Goal: Task Accomplishment & Management: Use online tool/utility

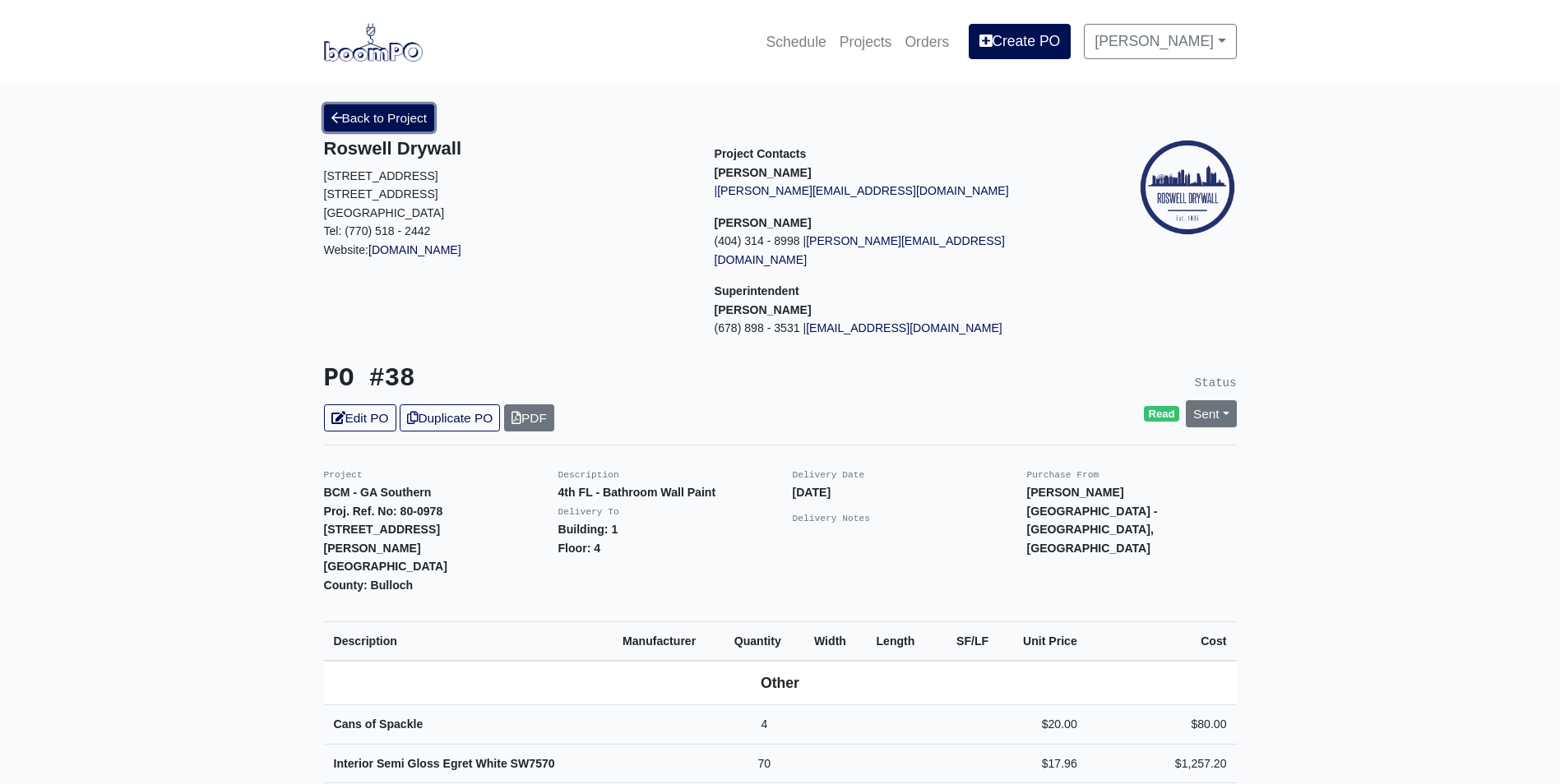
click at [410, 109] on link "Back to Project" at bounding box center [379, 118] width 111 height 27
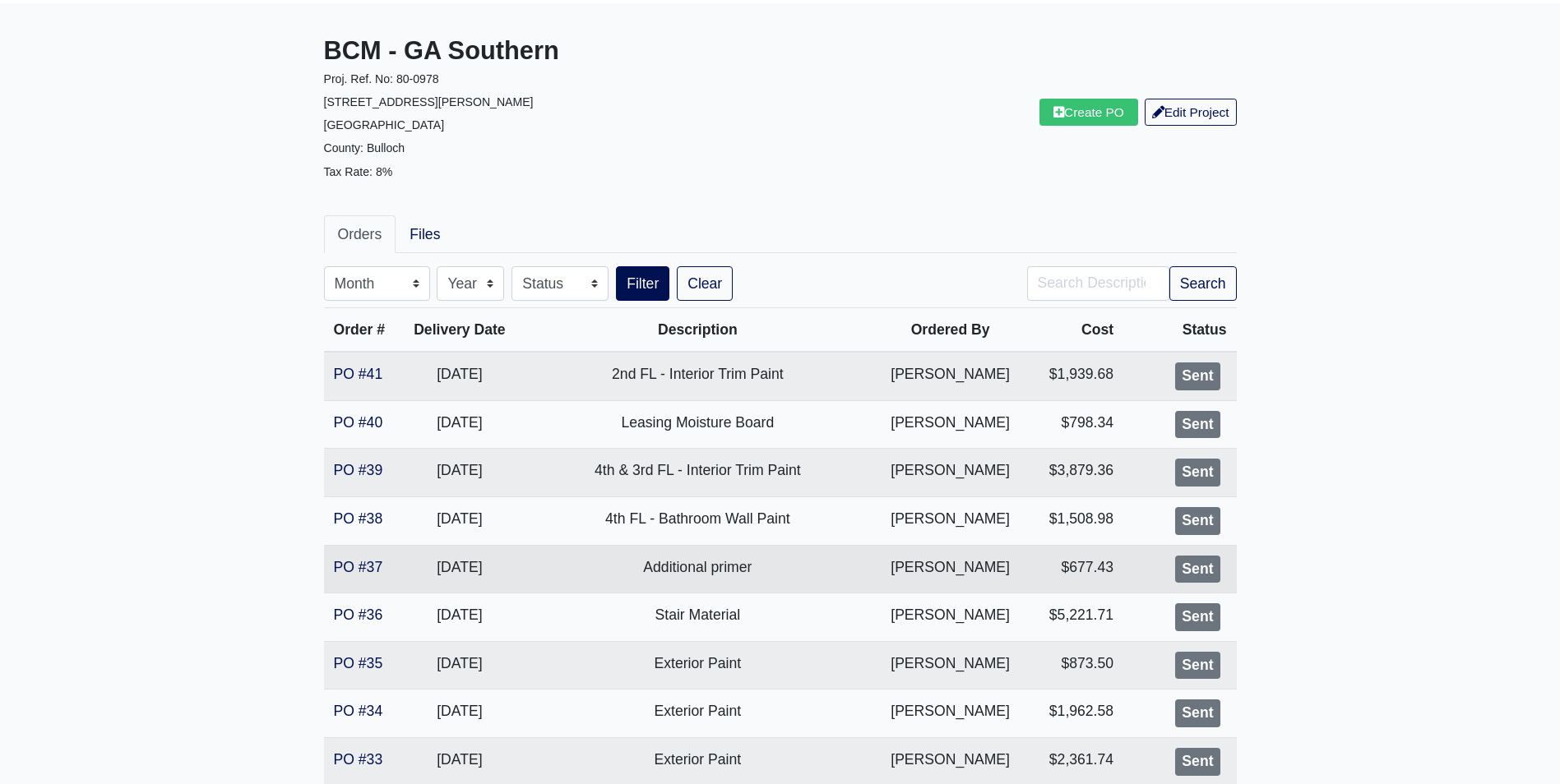
scroll to position [82, 0]
click at [366, 560] on link "PO #37" at bounding box center [358, 566] width 49 height 16
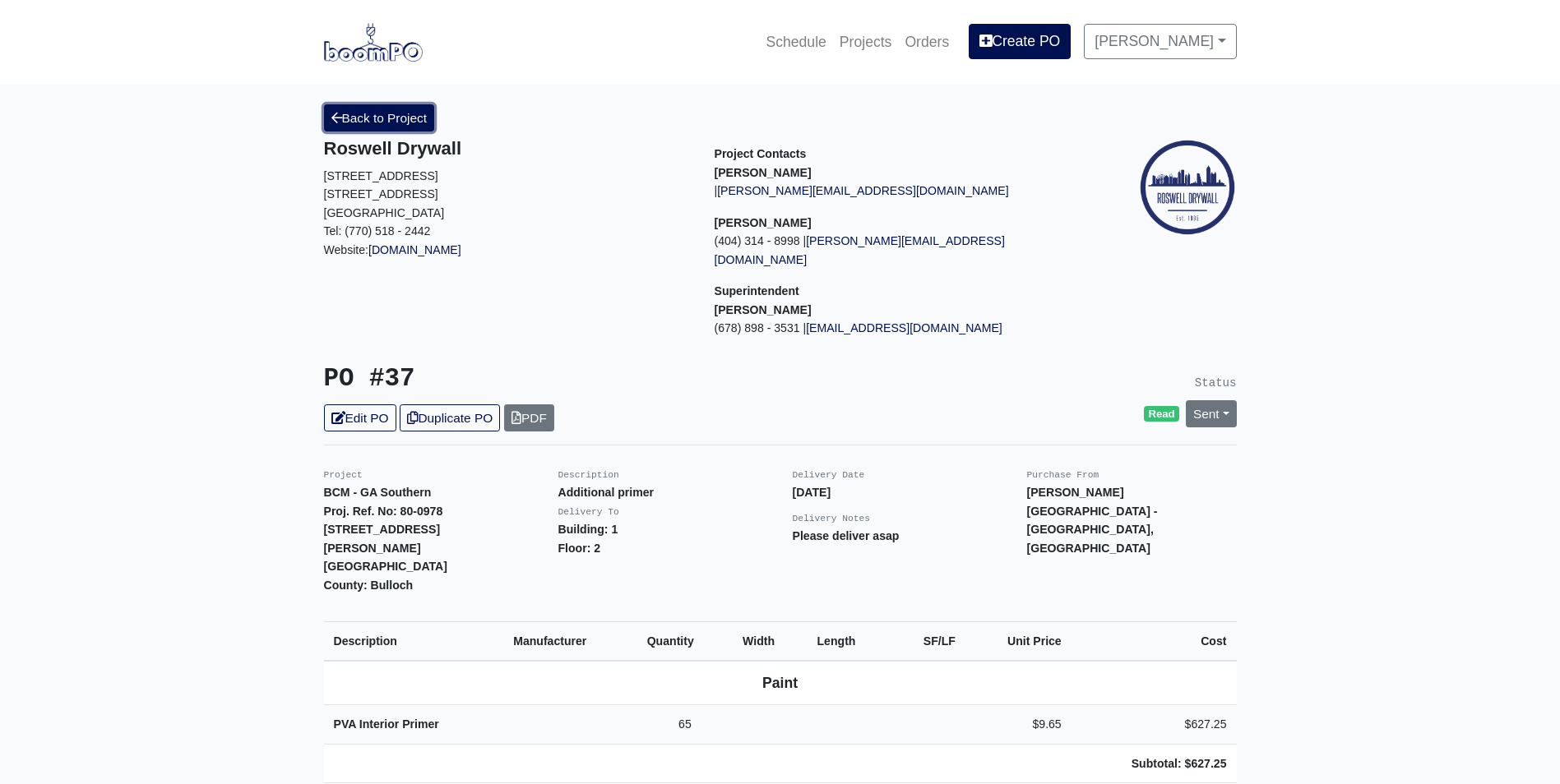
click at [349, 114] on link "Back to Project" at bounding box center [379, 118] width 111 height 27
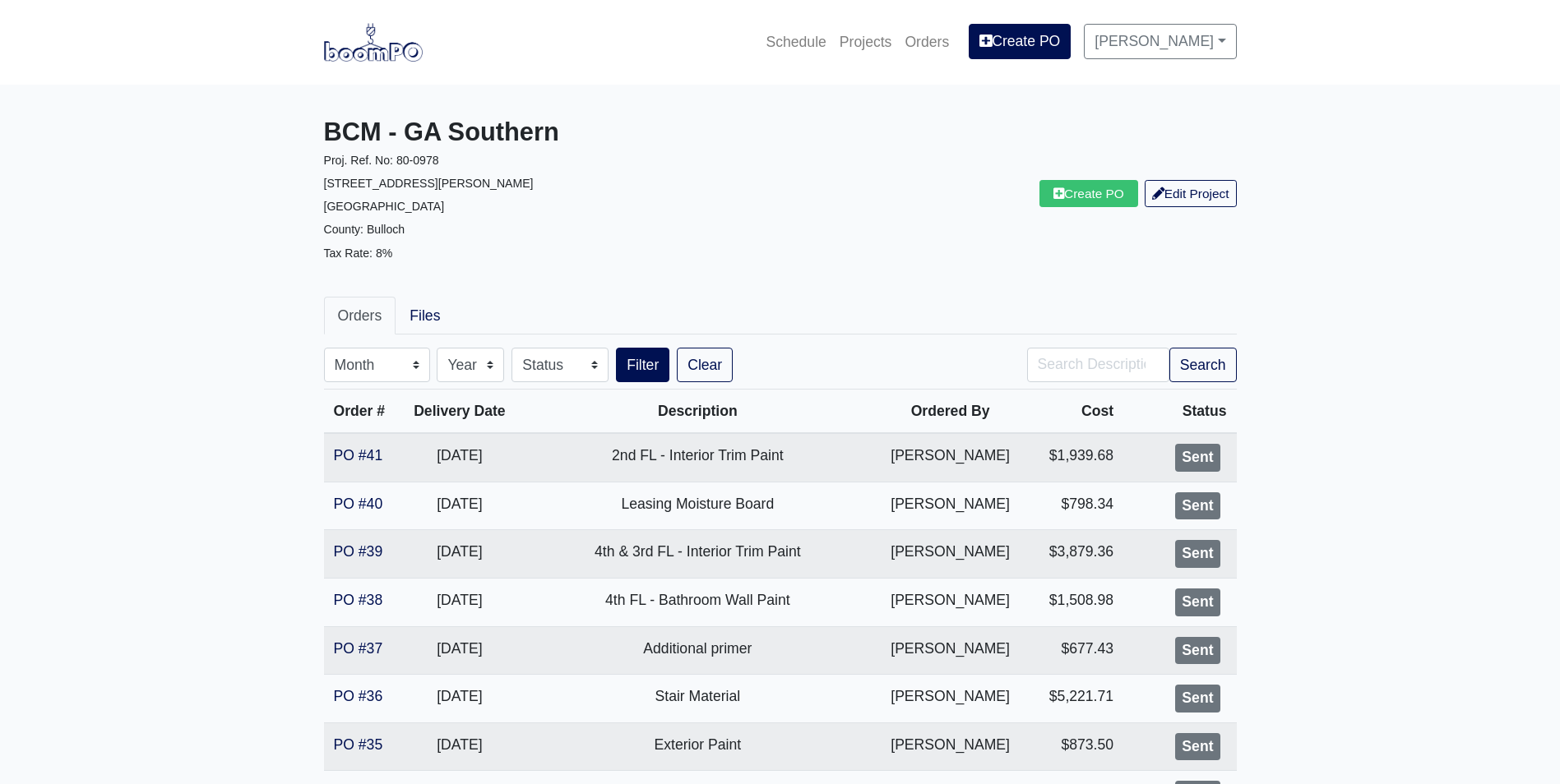
click at [357, 59] on img at bounding box center [373, 42] width 99 height 37
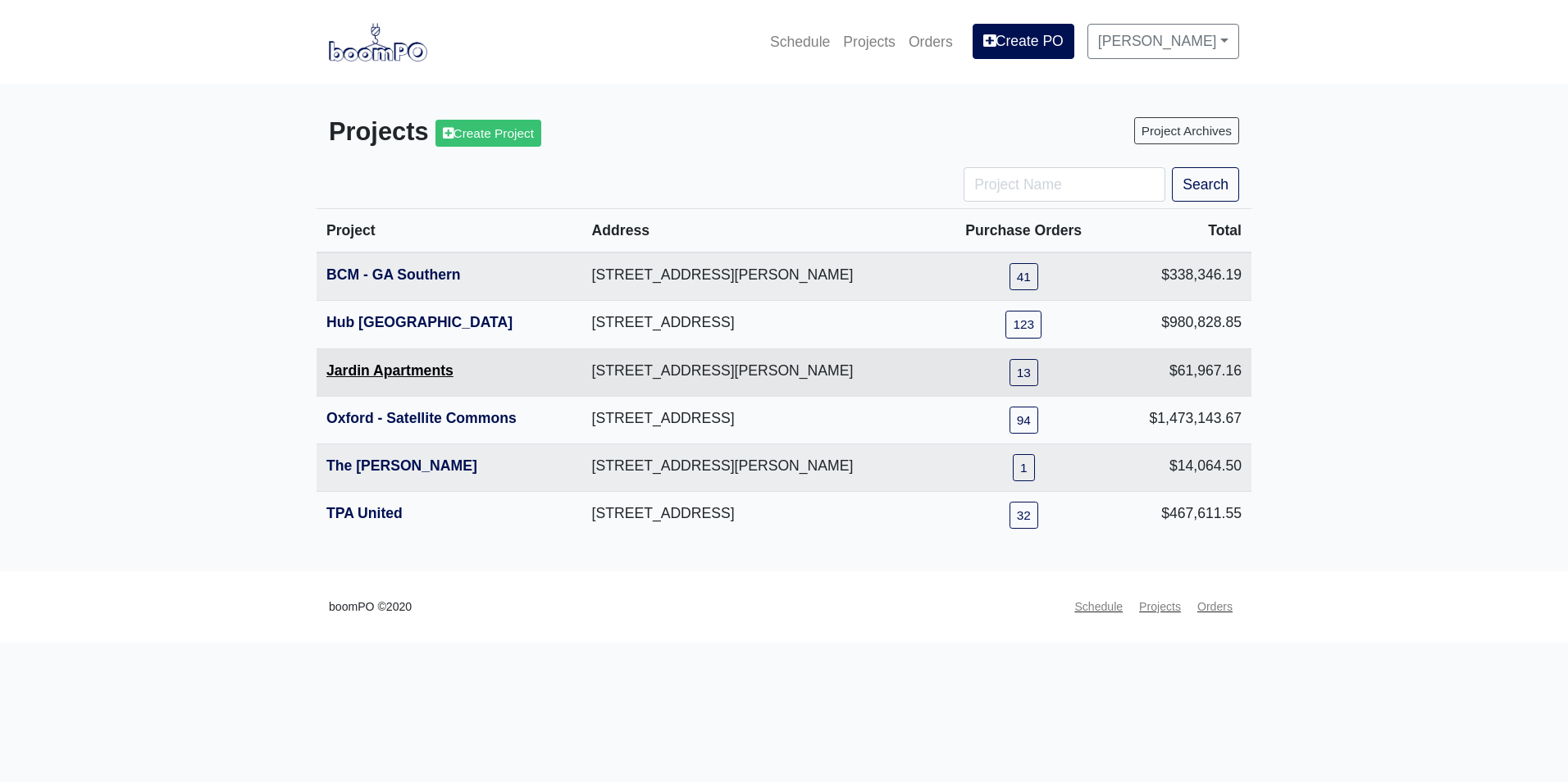
click at [387, 375] on link "Jardin Apartments" at bounding box center [390, 370] width 127 height 16
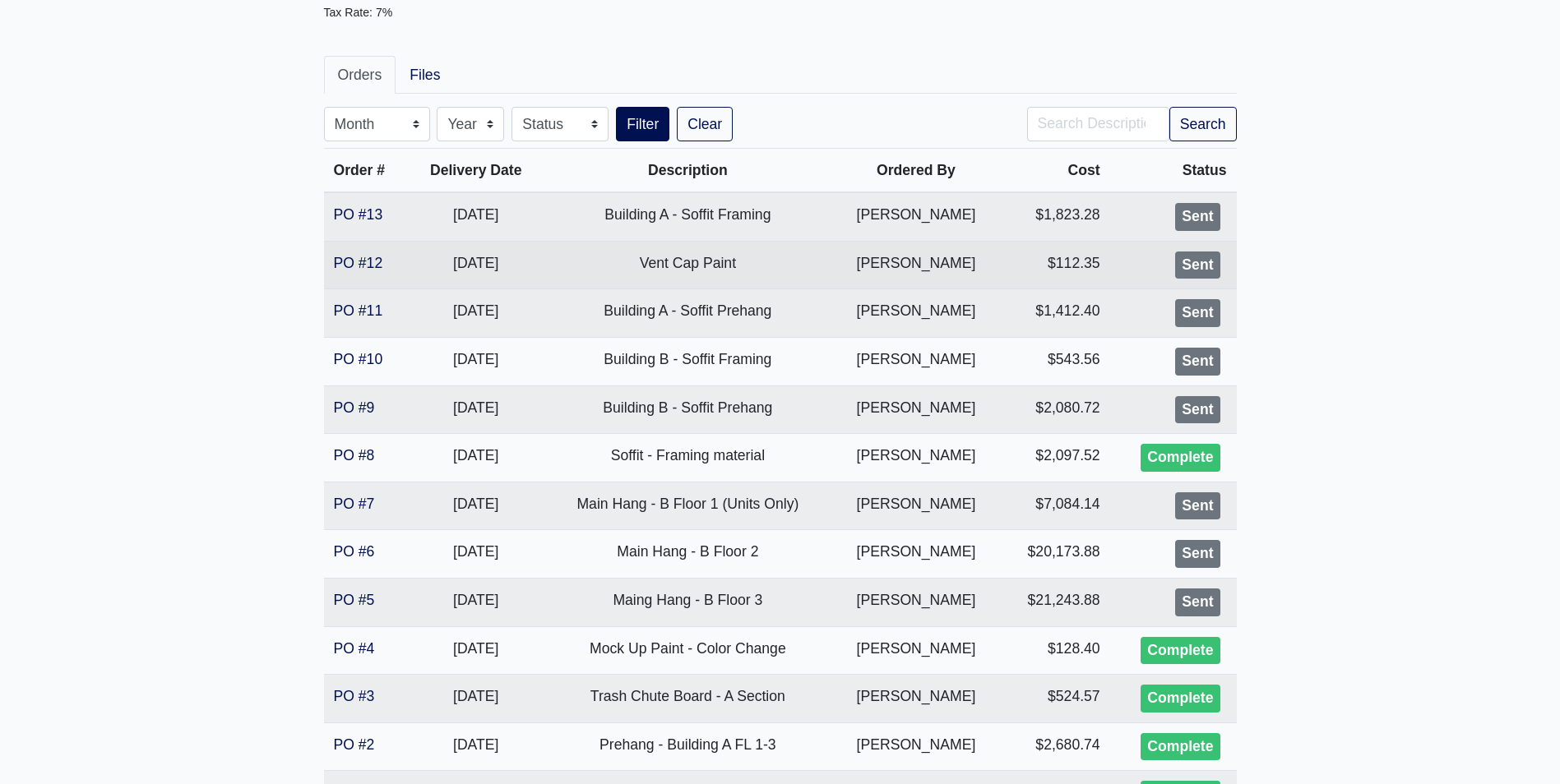
scroll to position [164, 0]
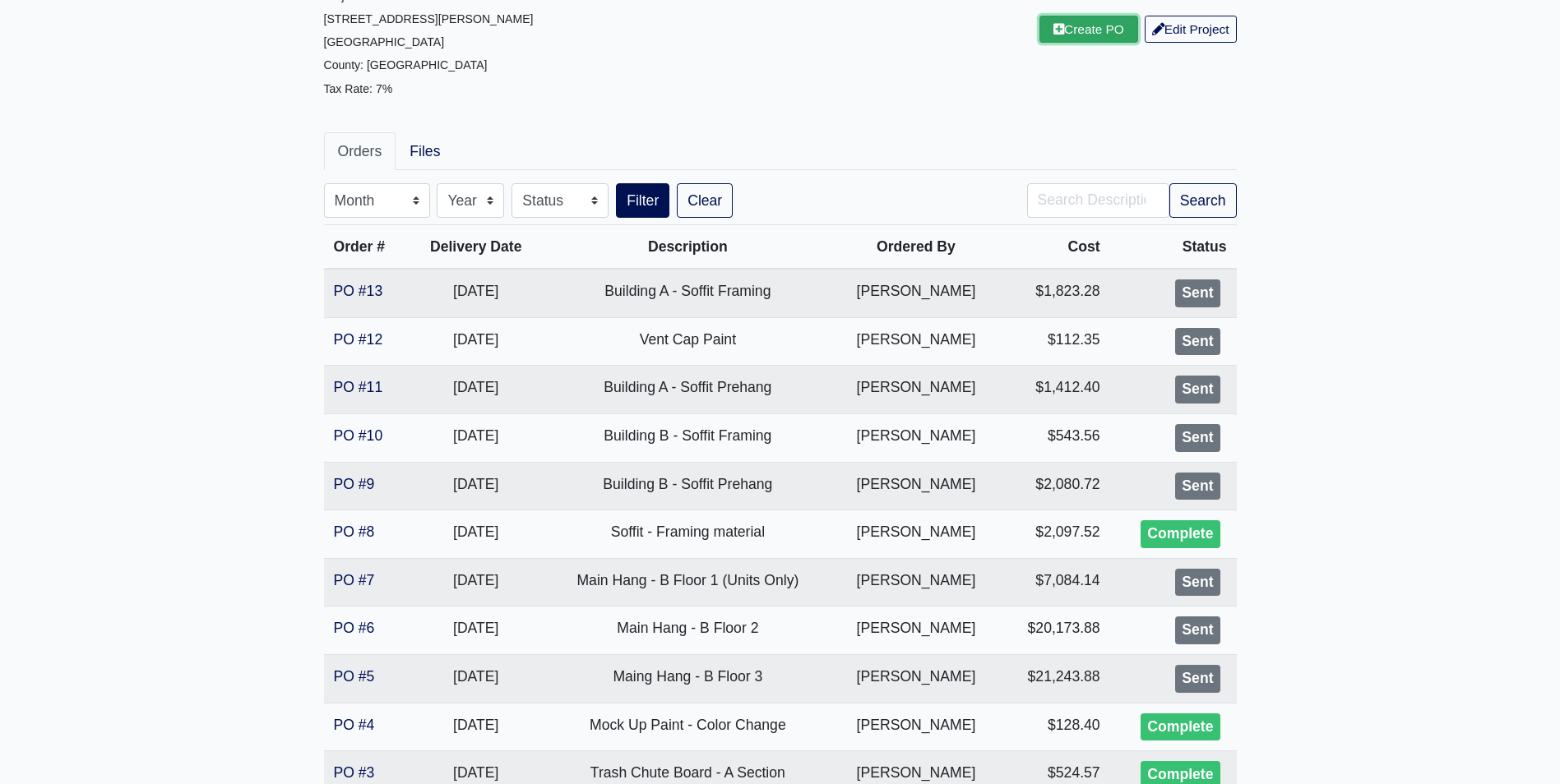
click at [1105, 37] on link "Create PO" at bounding box center [1088, 29] width 99 height 27
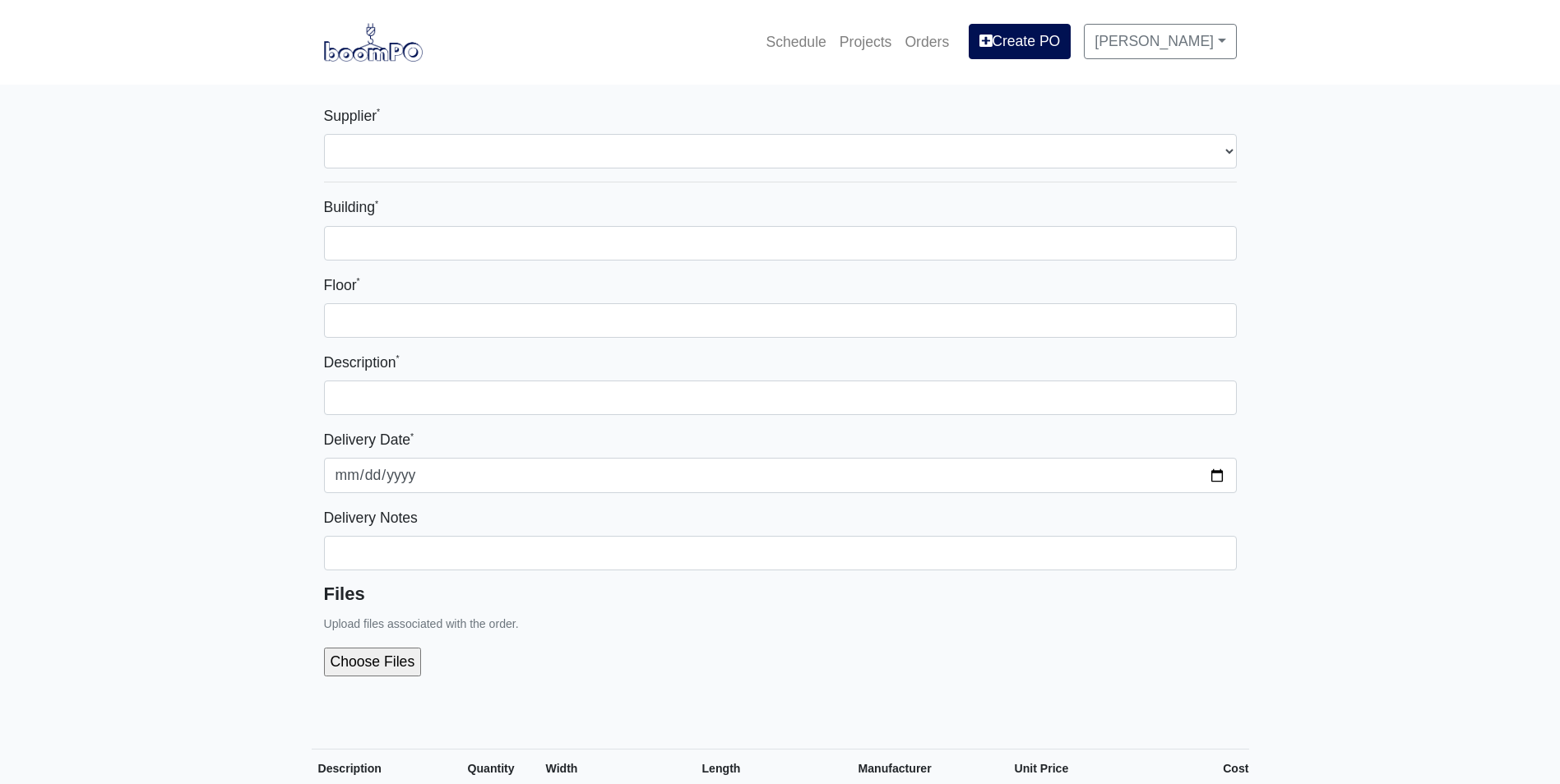
select select
click at [392, 48] on img at bounding box center [373, 42] width 99 height 37
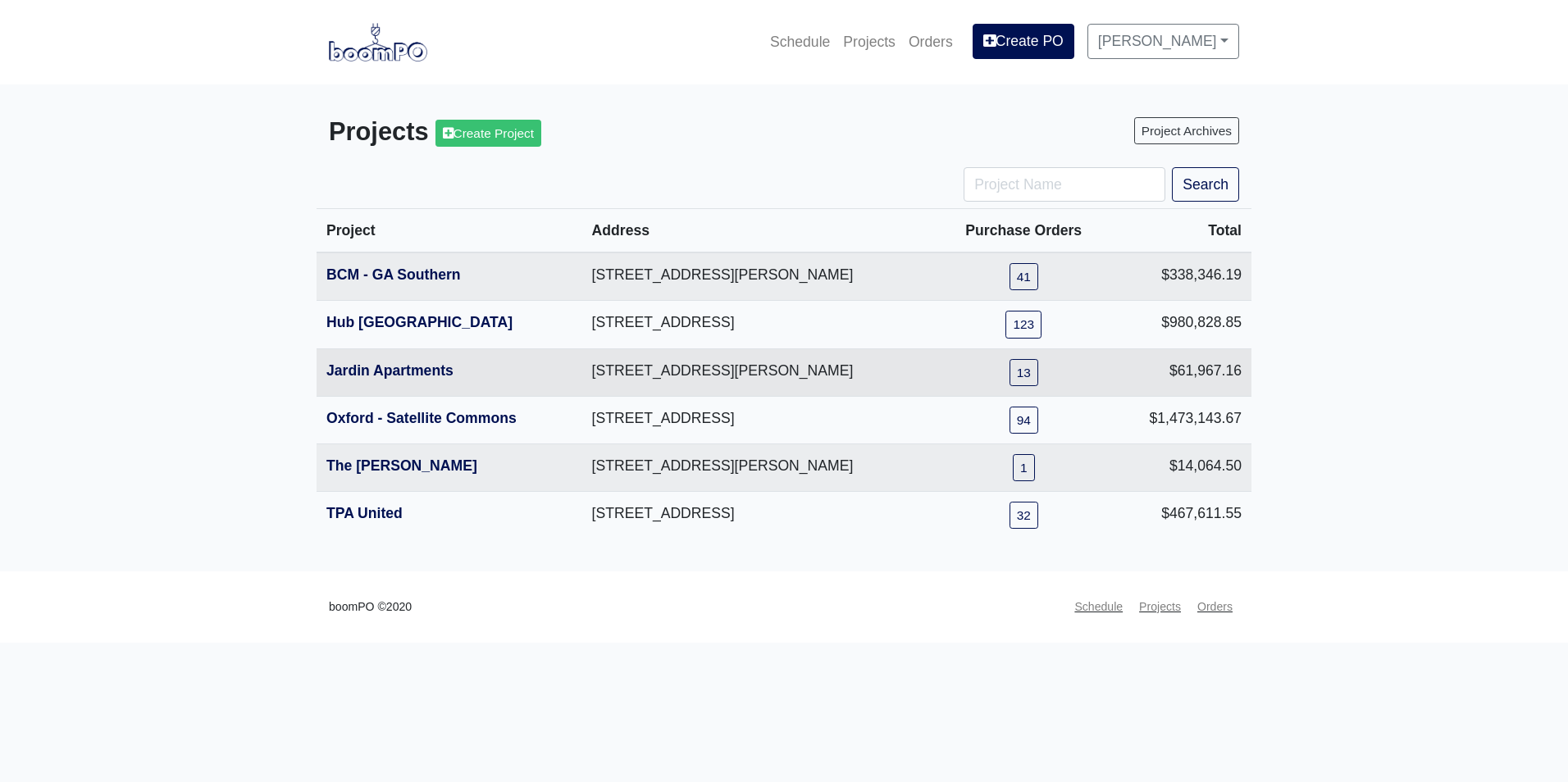
click at [412, 383] on th "Jardin Apartments" at bounding box center [449, 372] width 266 height 47
click at [410, 372] on link "Jardin Apartments" at bounding box center [390, 370] width 127 height 16
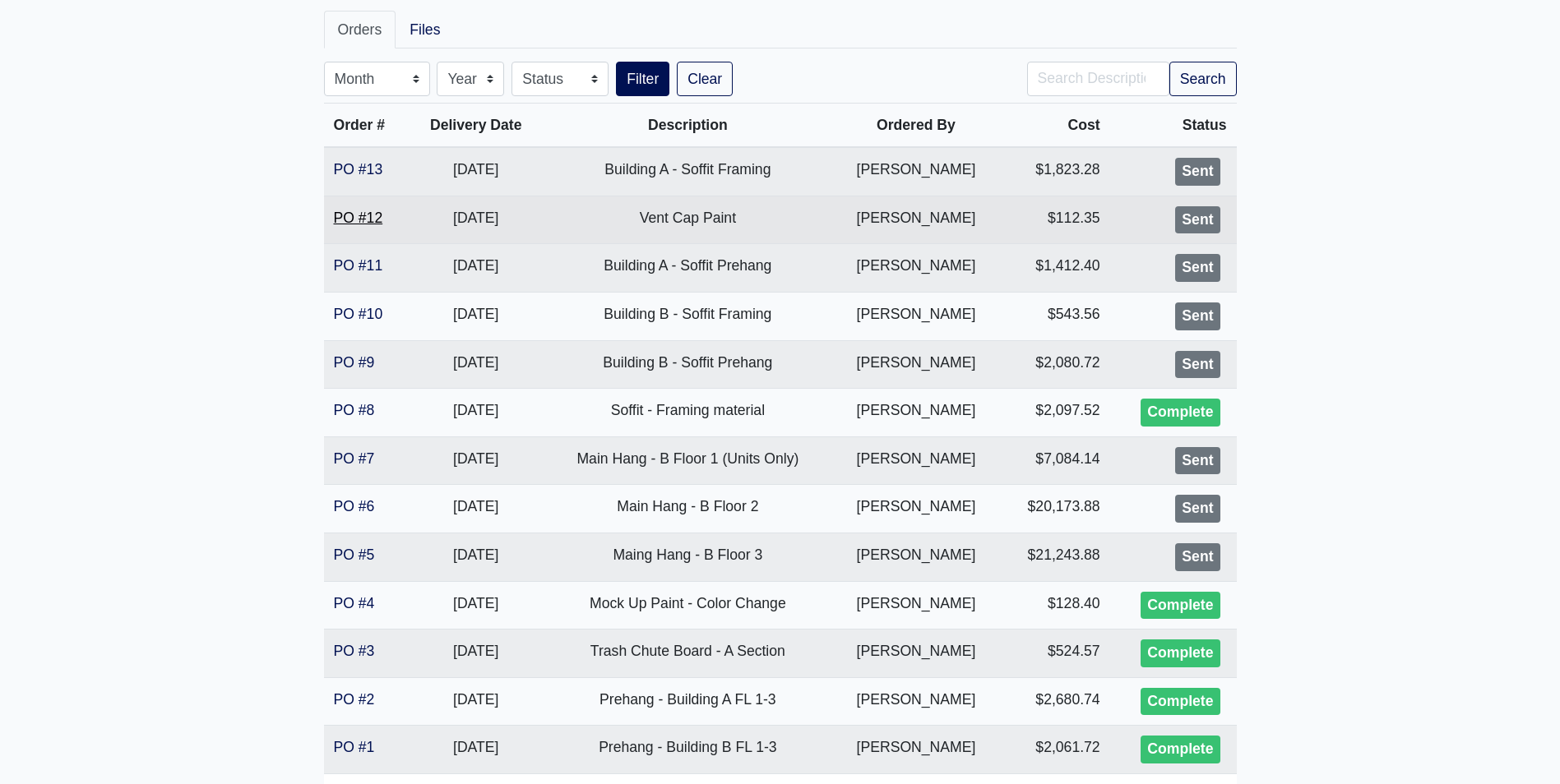
scroll to position [190, 0]
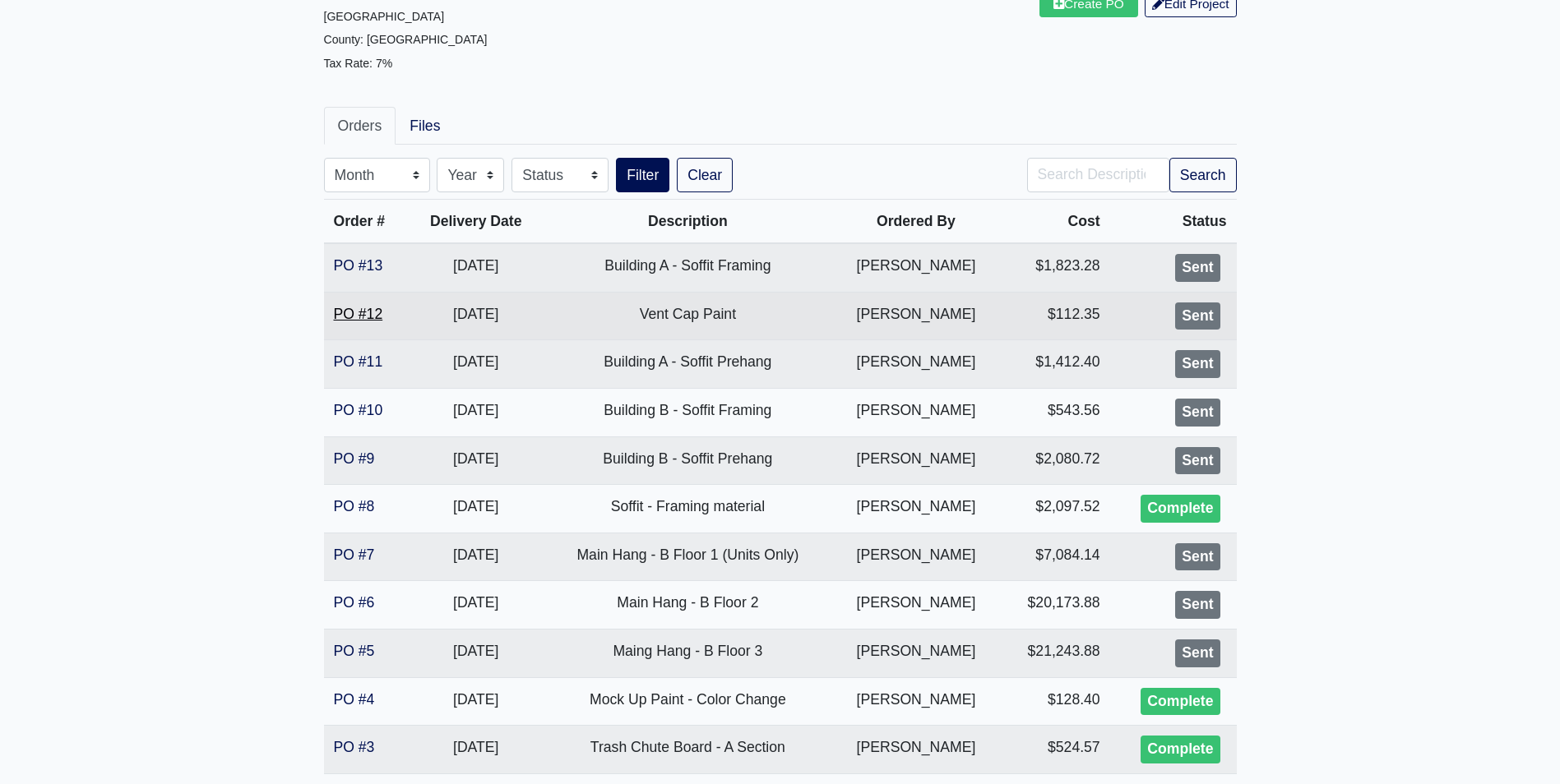
click at [378, 319] on link "PO #12" at bounding box center [358, 314] width 49 height 16
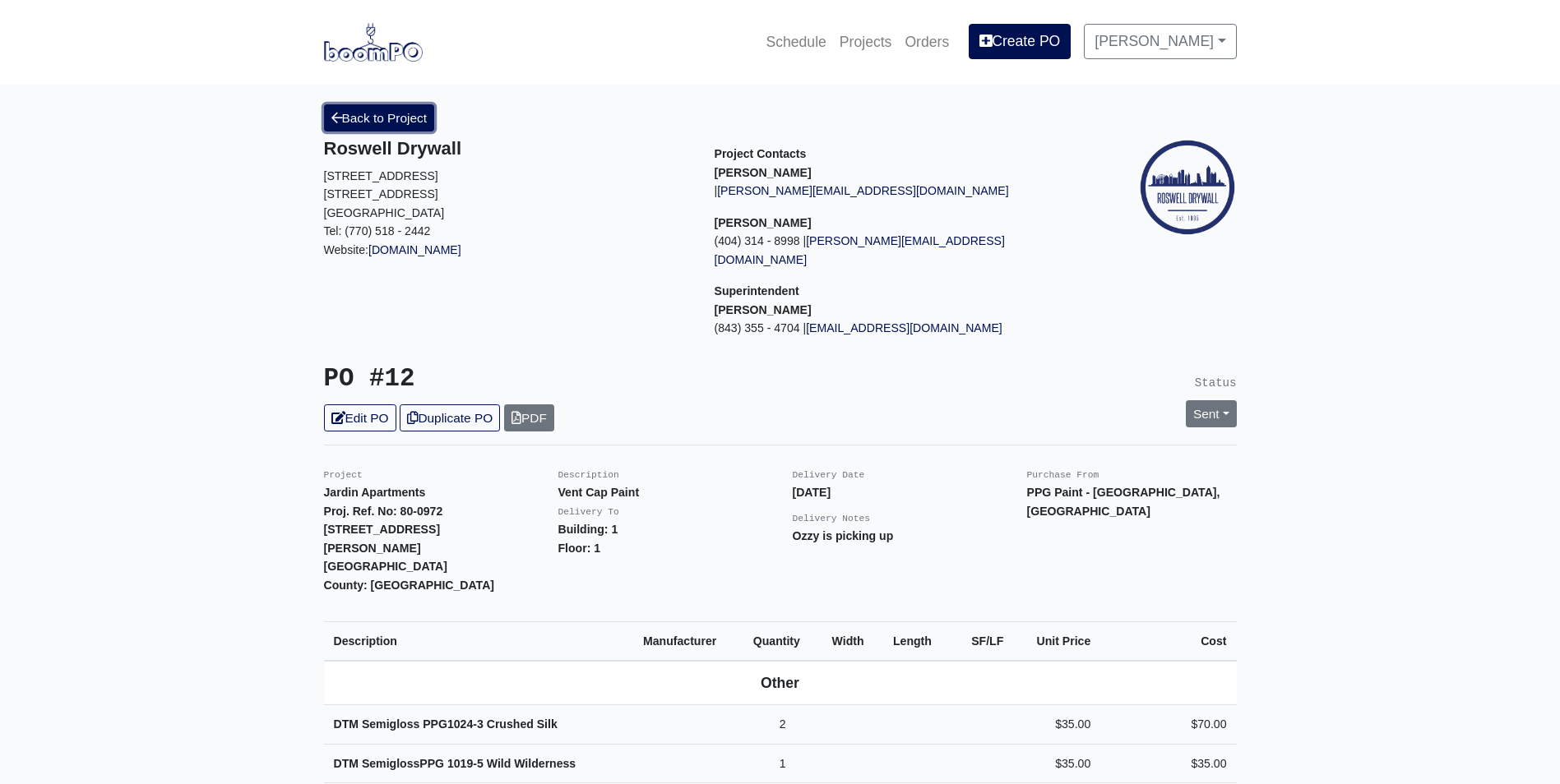
click at [387, 124] on link "Back to Project" at bounding box center [379, 118] width 111 height 27
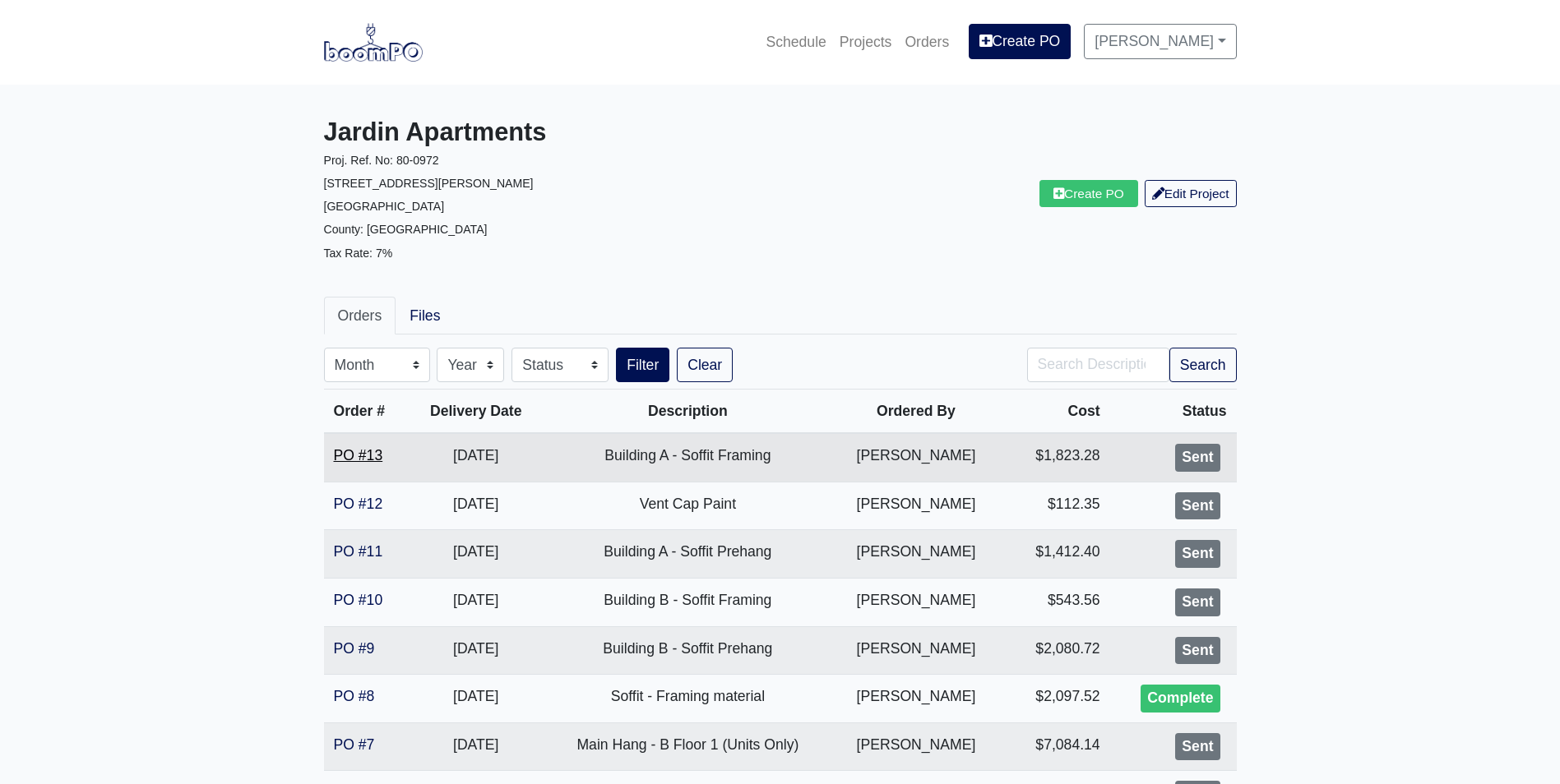
click at [361, 454] on link "PO #13" at bounding box center [358, 455] width 49 height 16
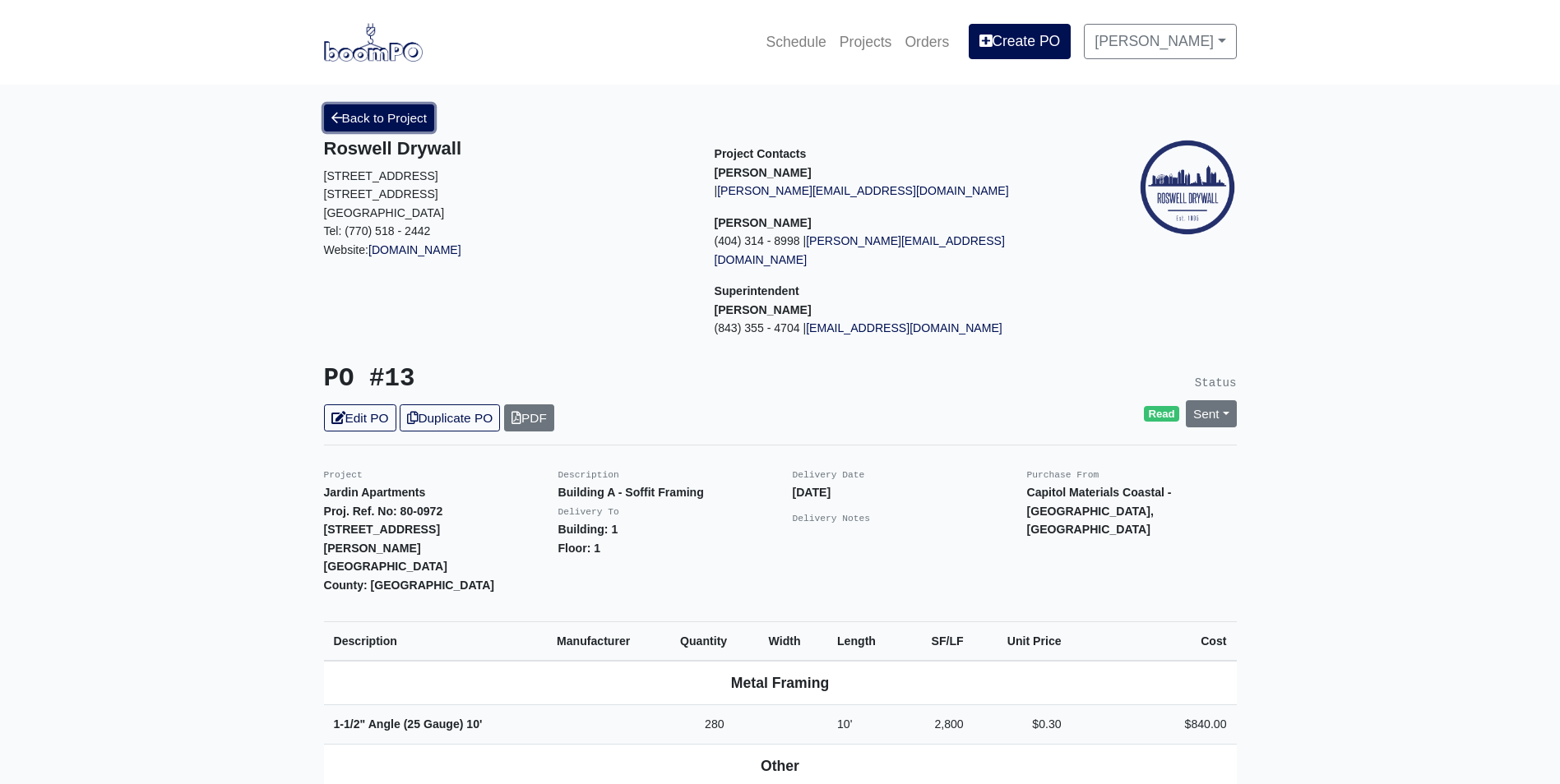
click at [331, 116] on icon at bounding box center [336, 118] width 11 height 12
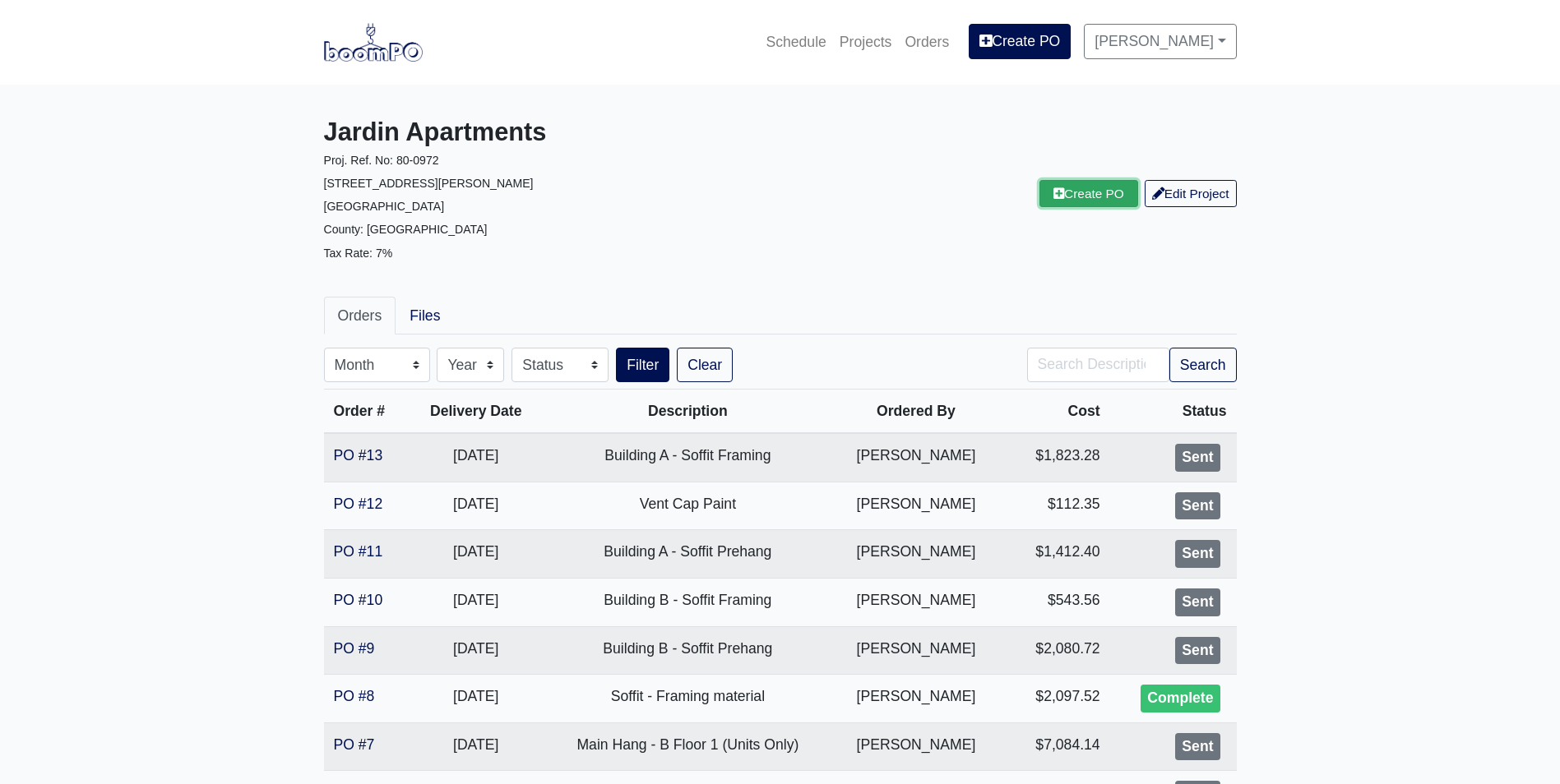
click at [1044, 194] on link "Create PO" at bounding box center [1088, 194] width 99 height 27
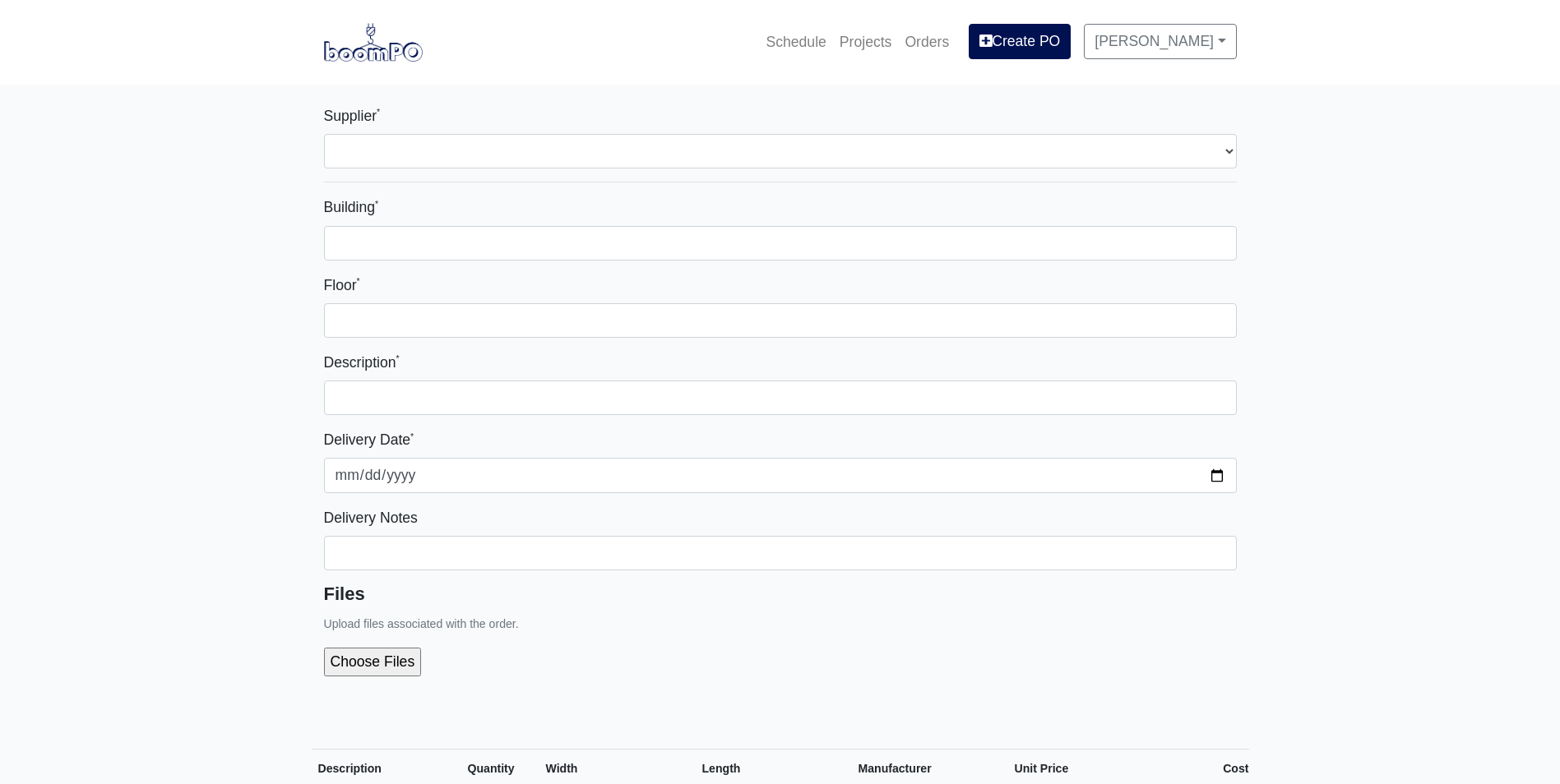
select select
click at [400, 35] on img at bounding box center [373, 42] width 99 height 37
